Goal: Information Seeking & Learning: Compare options

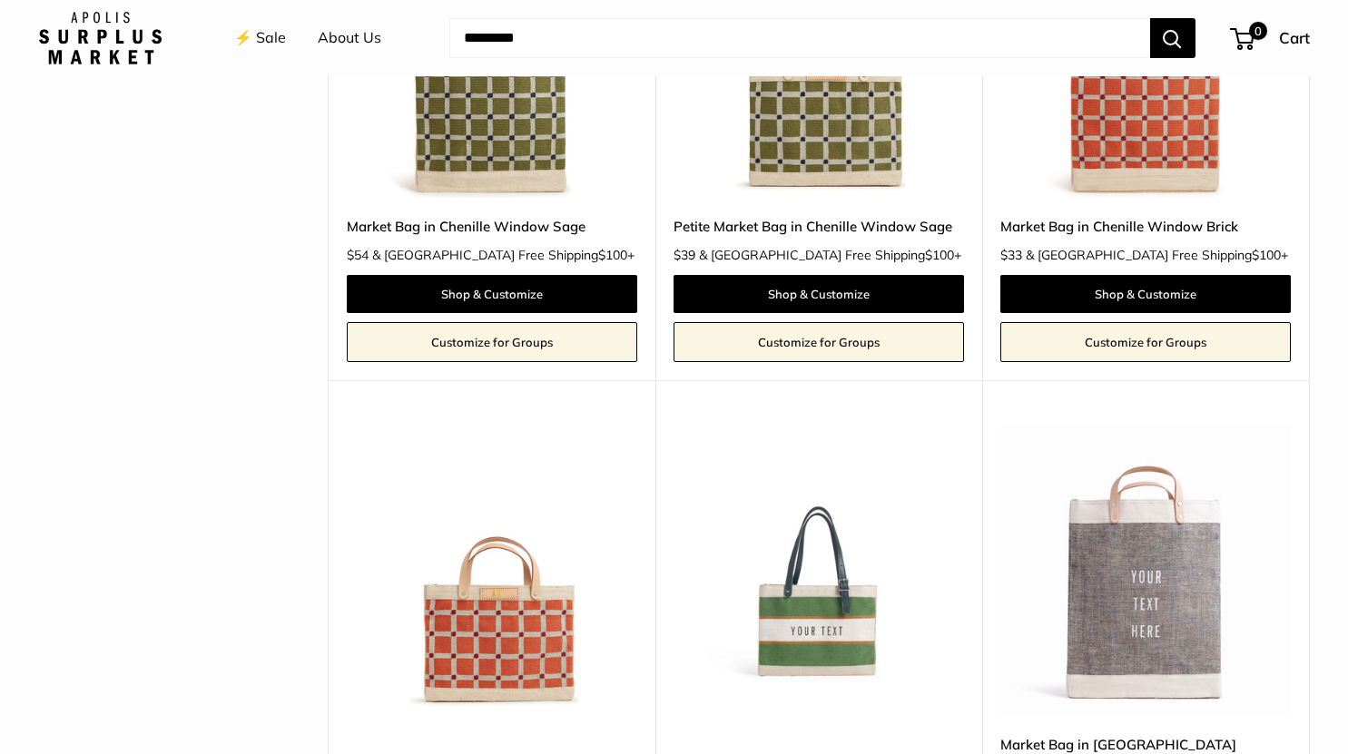
scroll to position [4121, 0]
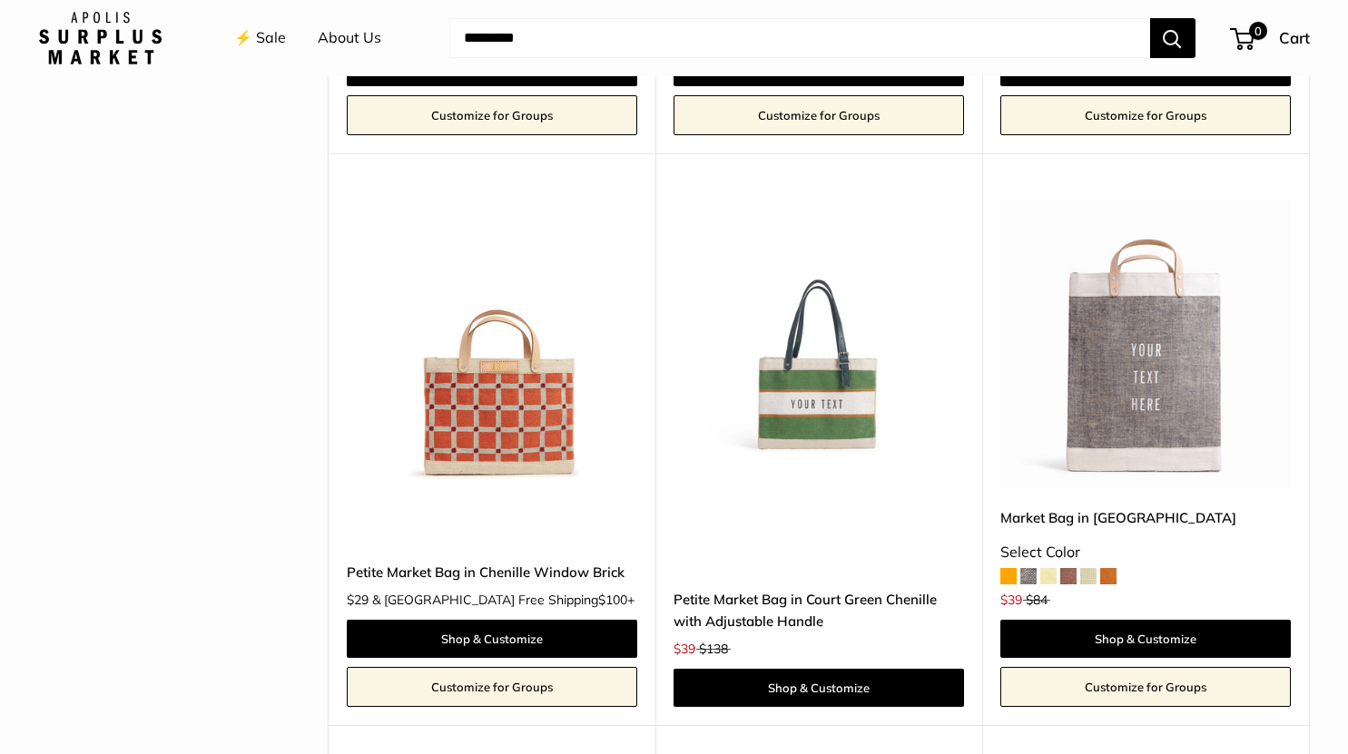
click at [1091, 568] on span at bounding box center [1088, 576] width 16 height 16
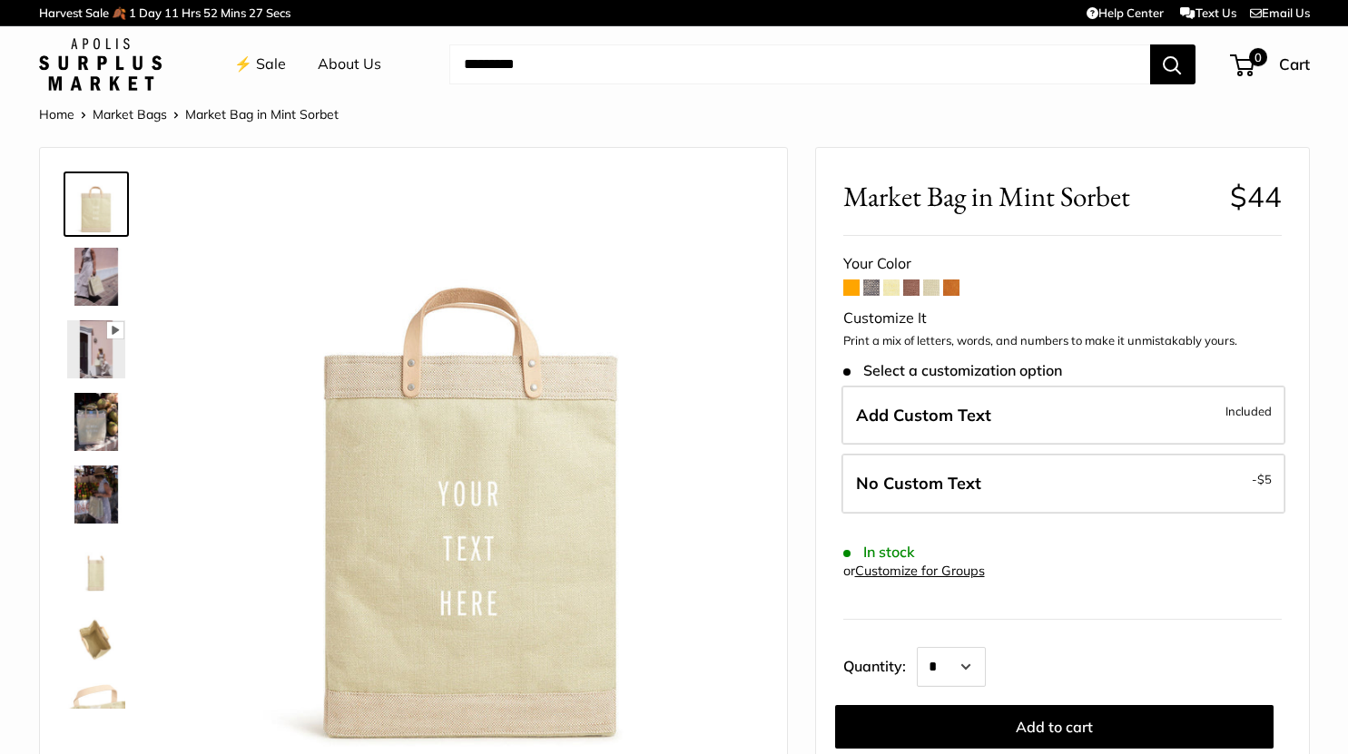
click at [888, 290] on span at bounding box center [891, 287] width 16 height 16
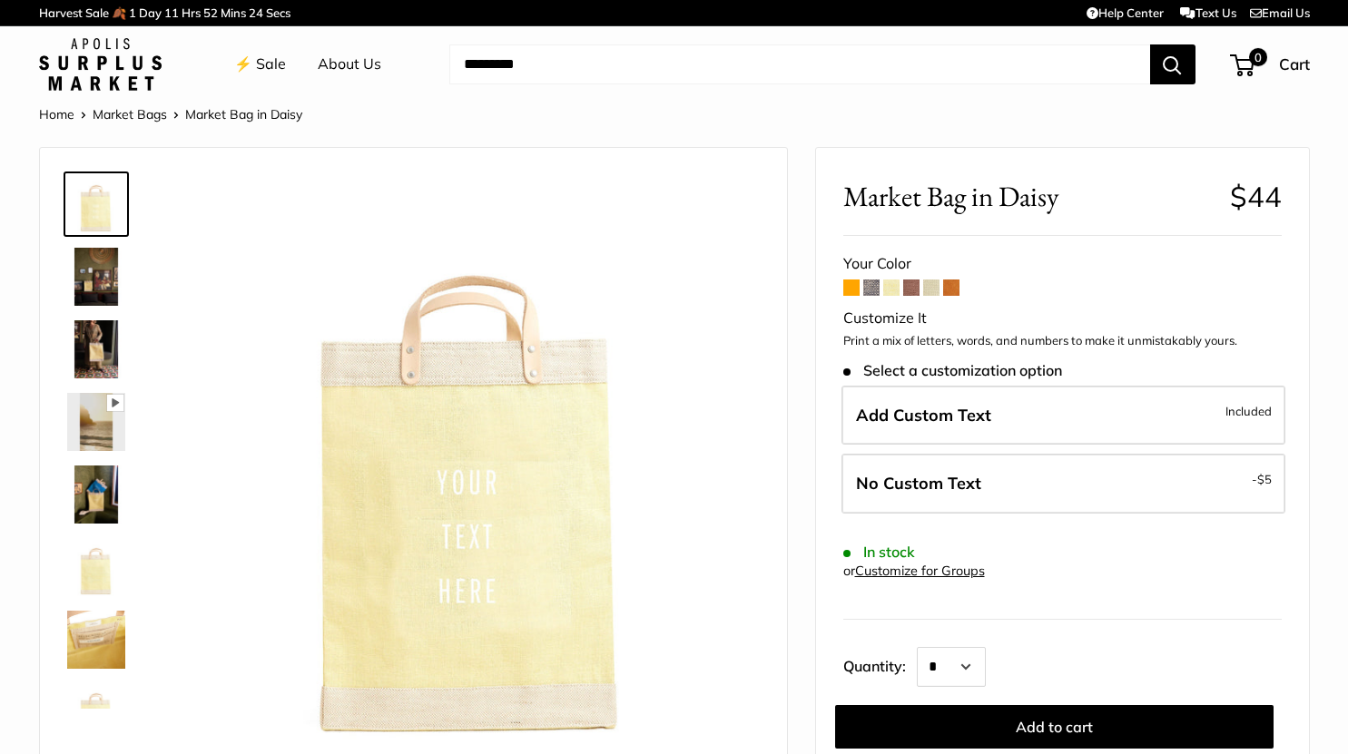
click at [871, 290] on span at bounding box center [871, 287] width 16 height 16
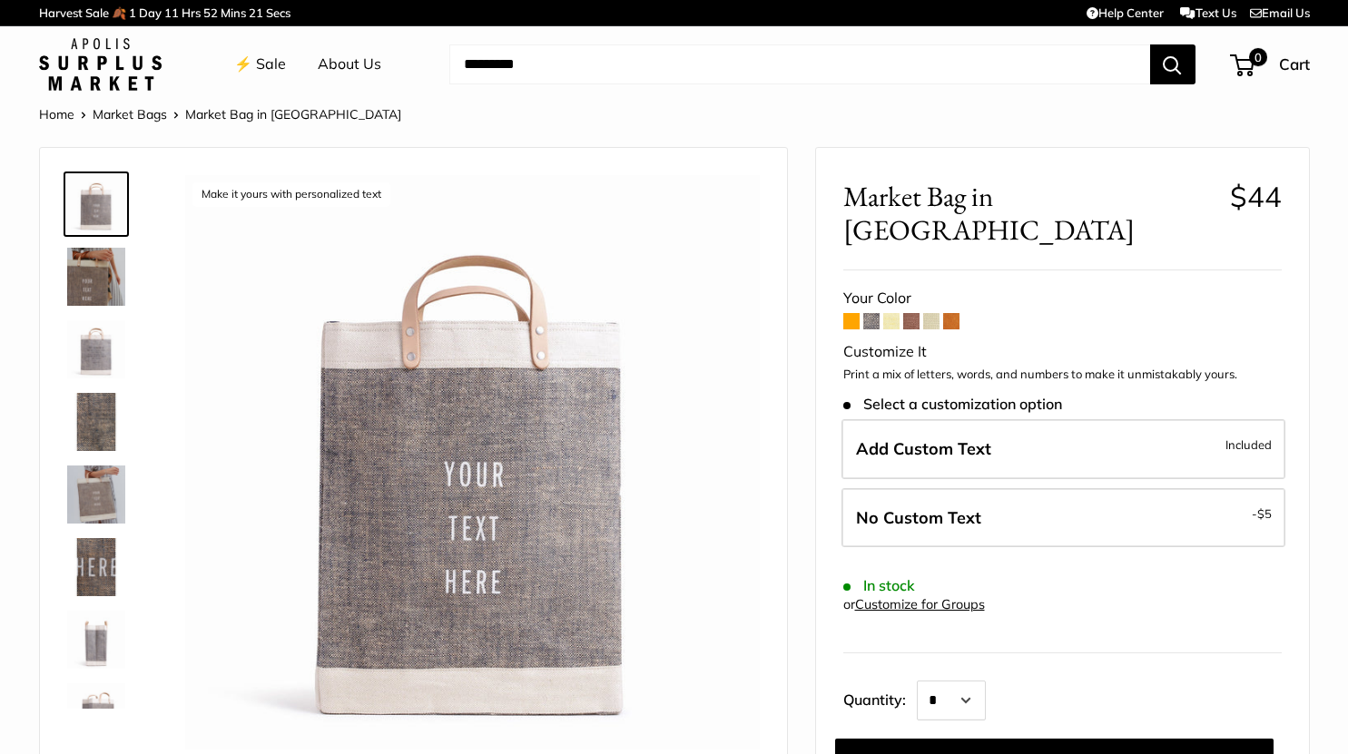
click at [851, 313] on span at bounding box center [851, 321] width 16 height 16
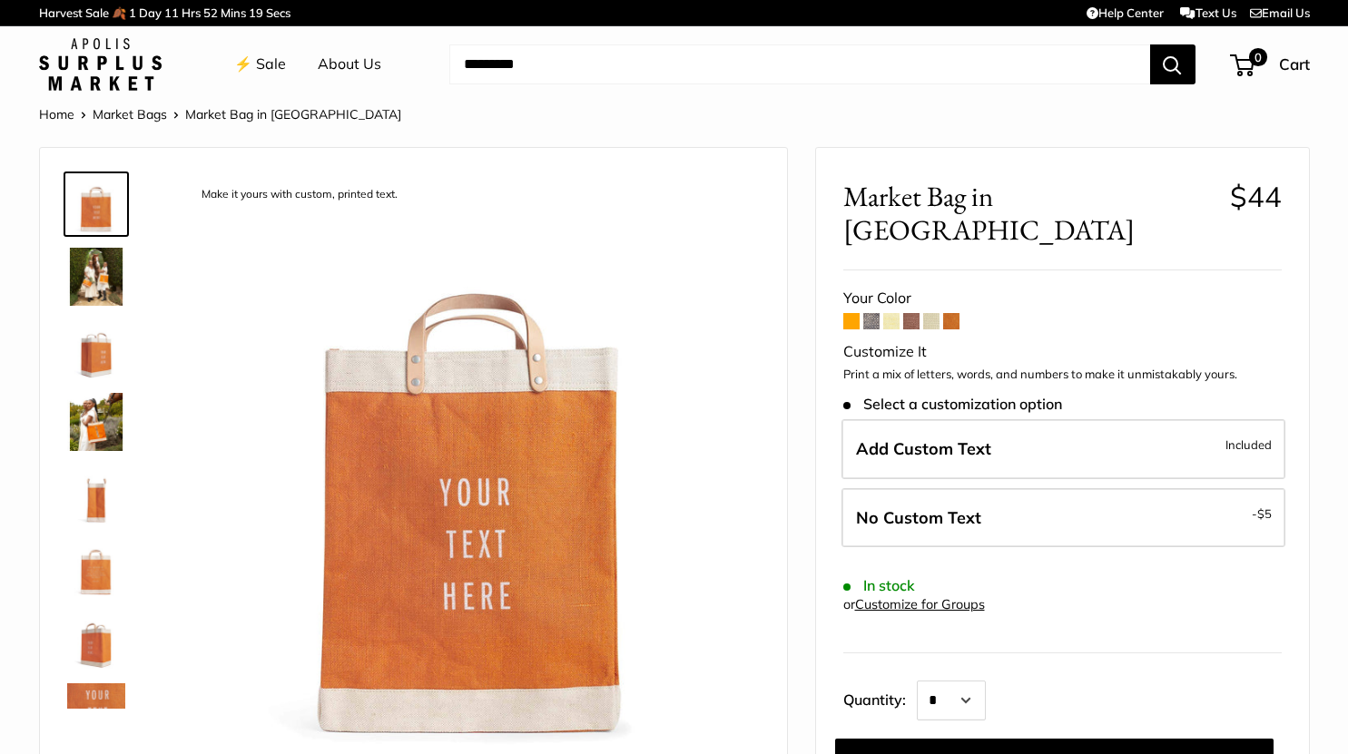
click at [953, 313] on span at bounding box center [951, 321] width 16 height 16
